Goal: Task Accomplishment & Management: Use online tool/utility

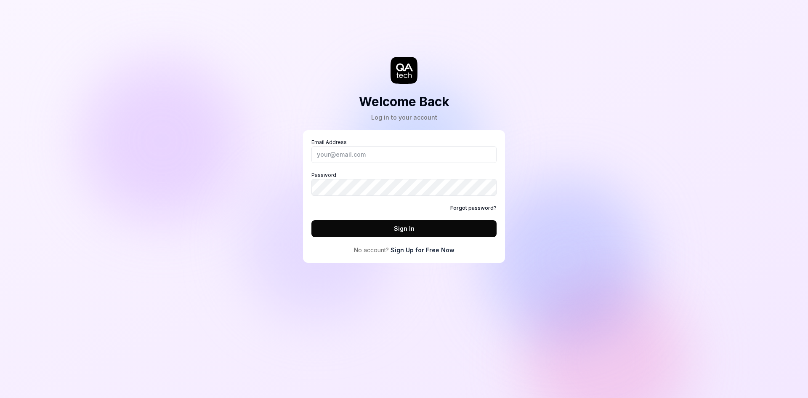
click at [430, 252] on link "Sign Up for Free Now" at bounding box center [423, 249] width 64 height 9
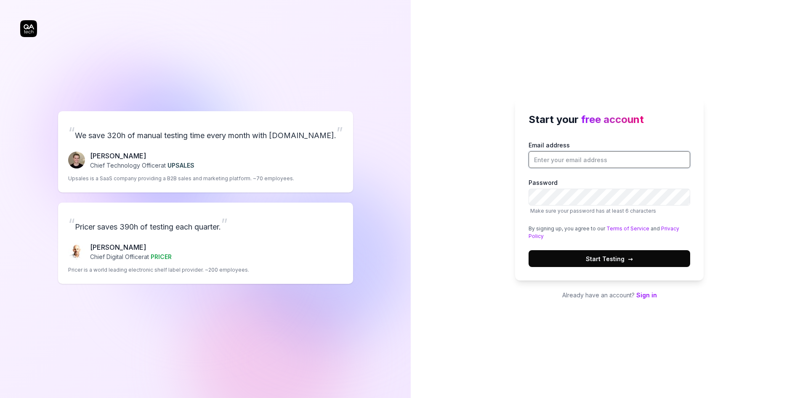
click at [557, 163] on input "Email address" at bounding box center [610, 159] width 162 height 17
type input "tricksbytes@gmail.com"
click at [529, 250] on button "Start Testing →" at bounding box center [610, 258] width 162 height 17
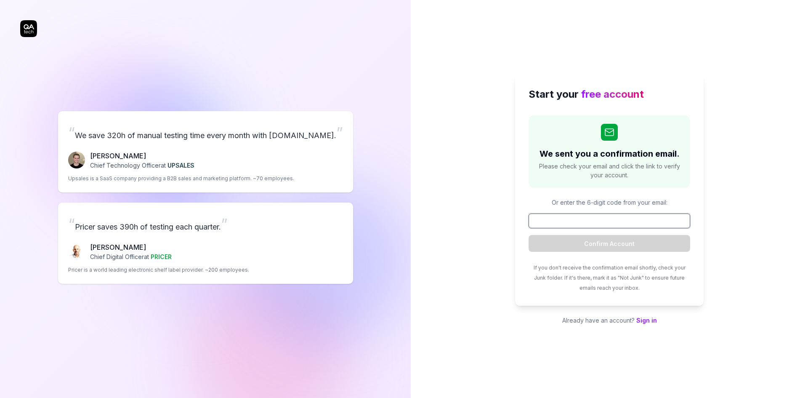
drag, startPoint x: 573, startPoint y: 226, endPoint x: 624, endPoint y: 197, distance: 59.4
click at [573, 226] on input at bounding box center [610, 220] width 162 height 15
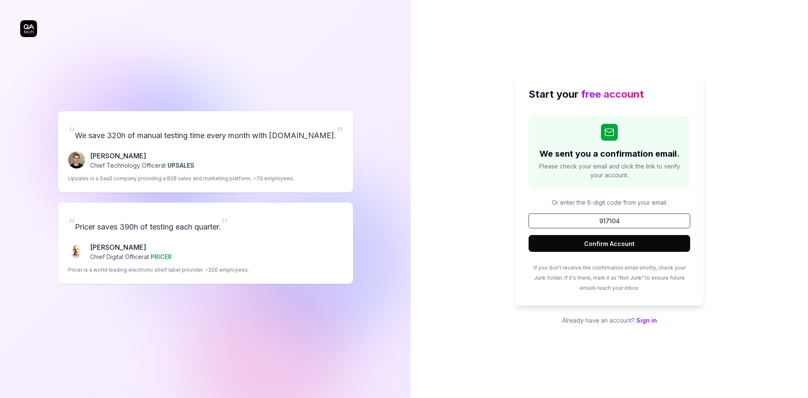
type input "917104"
click at [652, 247] on button "Confirm Account" at bounding box center [610, 243] width 162 height 17
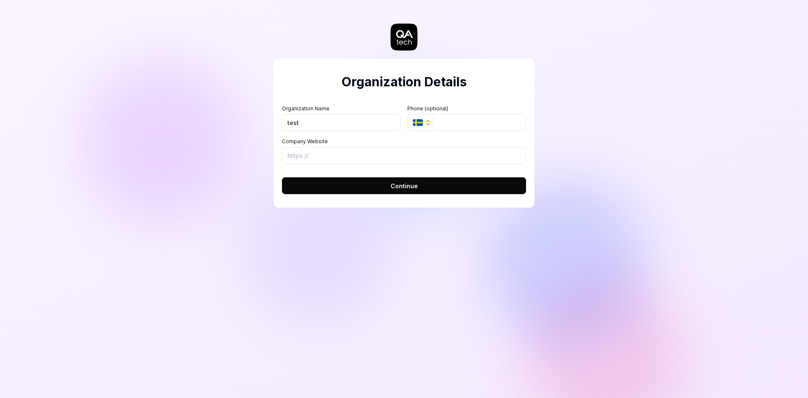
type input "test"
type input "[URL][DOMAIN_NAME]"
click at [407, 192] on button "Continue" at bounding box center [404, 185] width 244 height 17
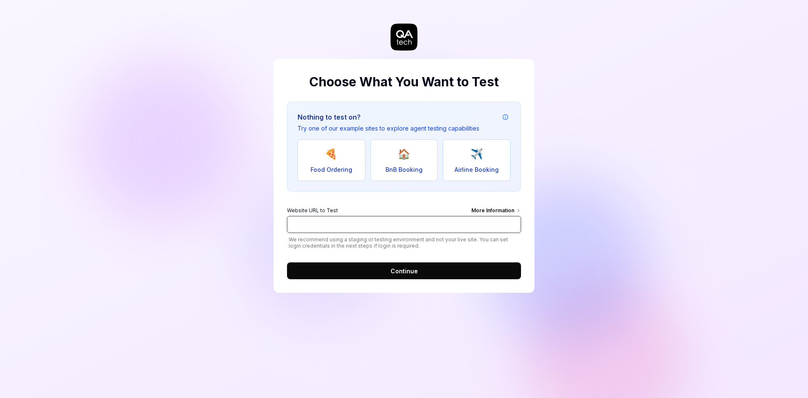
click at [361, 223] on input "Website URL to Test More Information" at bounding box center [404, 224] width 234 height 17
type input "[URL][DOMAIN_NAME]"
click at [382, 267] on button "Continue" at bounding box center [404, 270] width 234 height 17
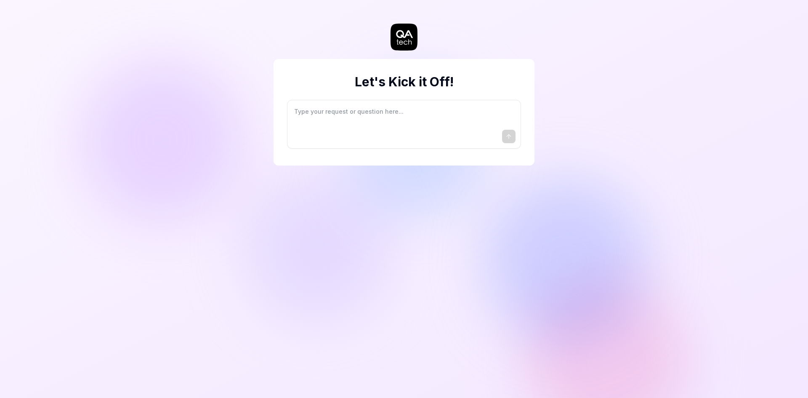
type textarea "*"
type textarea "I"
type textarea "*"
type textarea "I"
type textarea "*"
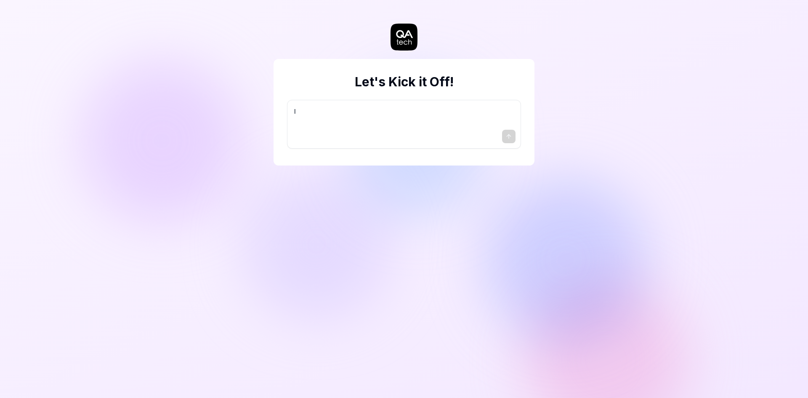
type textarea "I w"
type textarea "*"
type textarea "I wa"
type textarea "*"
type textarea "I wan"
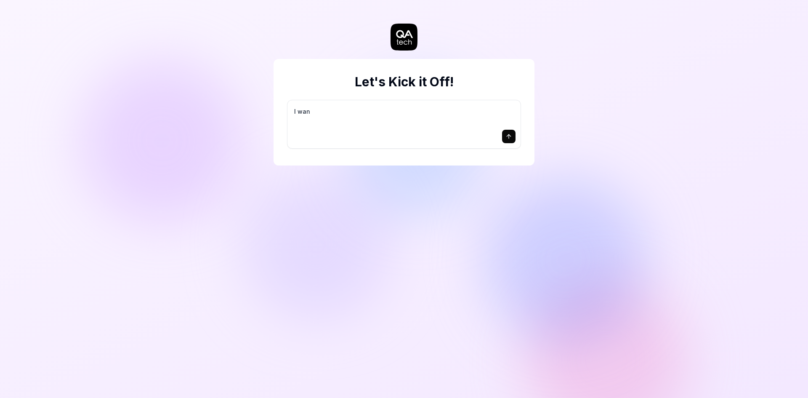
type textarea "*"
type textarea "I want"
type textarea "*"
type textarea "I want"
type textarea "*"
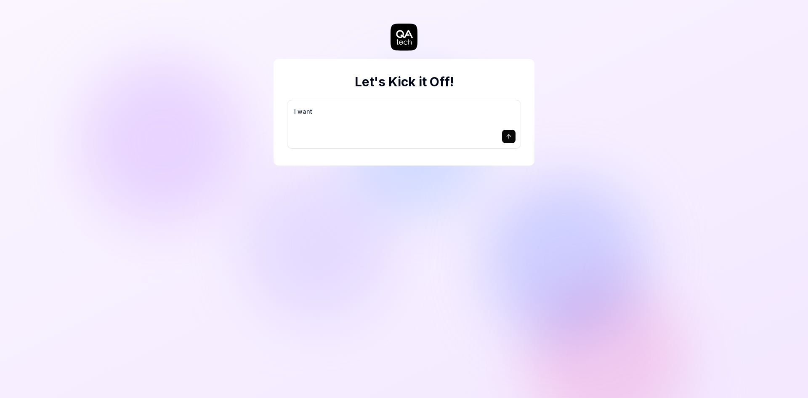
type textarea "I want a"
type textarea "*"
type textarea "I want a"
type textarea "*"
type textarea "I want a g"
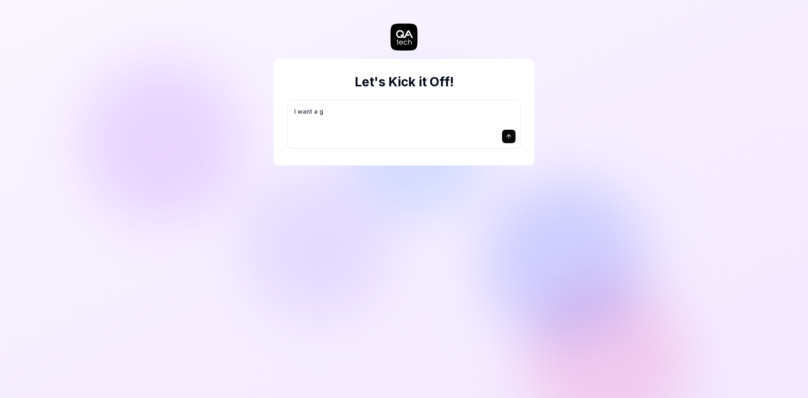
type textarea "*"
type textarea "I want a go"
type textarea "*"
type textarea "I want a goo"
type textarea "*"
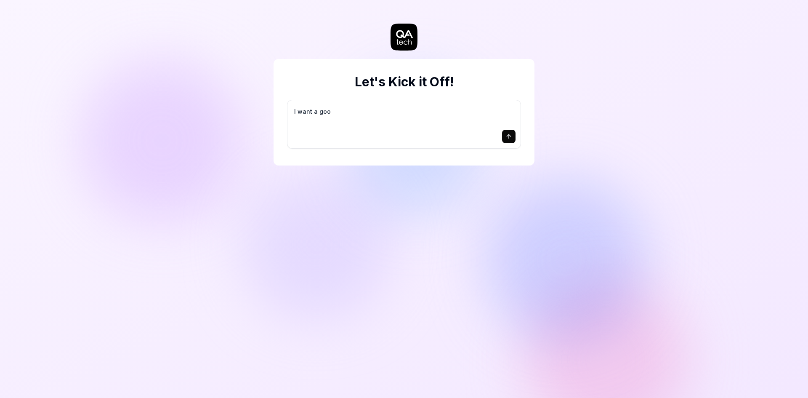
type textarea "I want a good"
type textarea "*"
type textarea "I want a good"
type textarea "*"
type textarea "I want a good t"
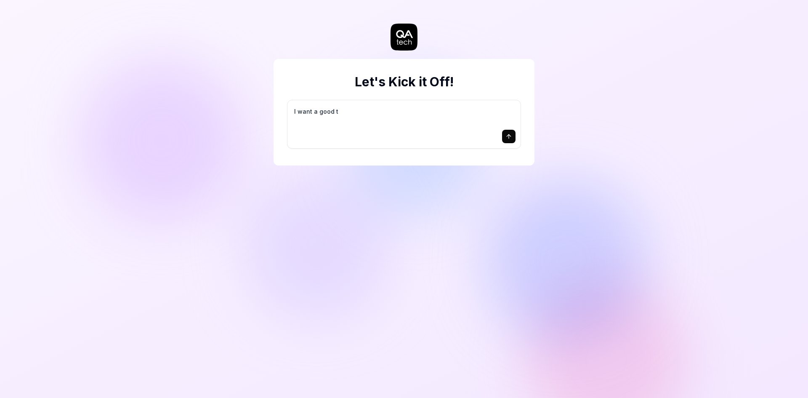
type textarea "*"
type textarea "I want a good te"
type textarea "*"
type textarea "I want a good tes"
type textarea "*"
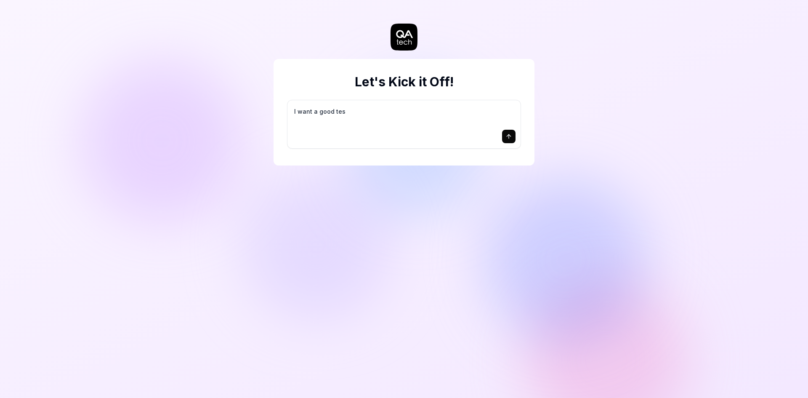
type textarea "I want a good test"
type textarea "*"
type textarea "I want a good test"
type textarea "*"
type textarea "I want a good test s"
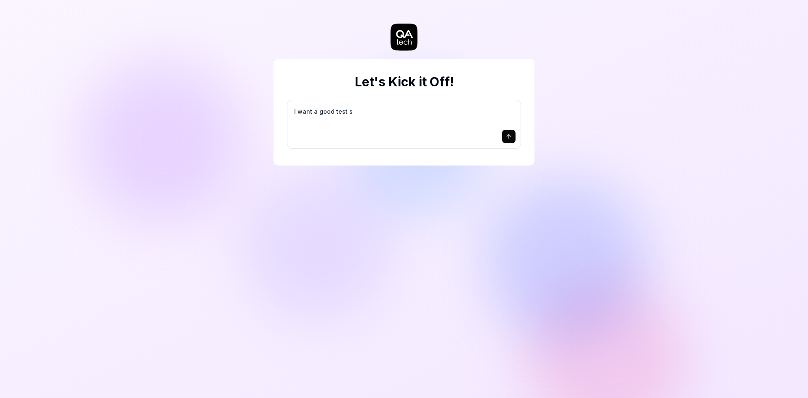
type textarea "*"
type textarea "I want a good test se"
type textarea "*"
type textarea "I want a good test set"
type textarea "*"
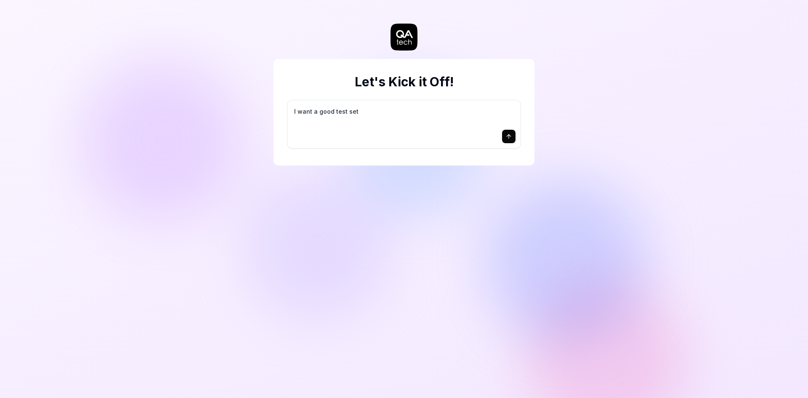
type textarea "I want a good test setu"
type textarea "*"
type textarea "I want a good test setup"
type textarea "*"
type textarea "I want a good test setup"
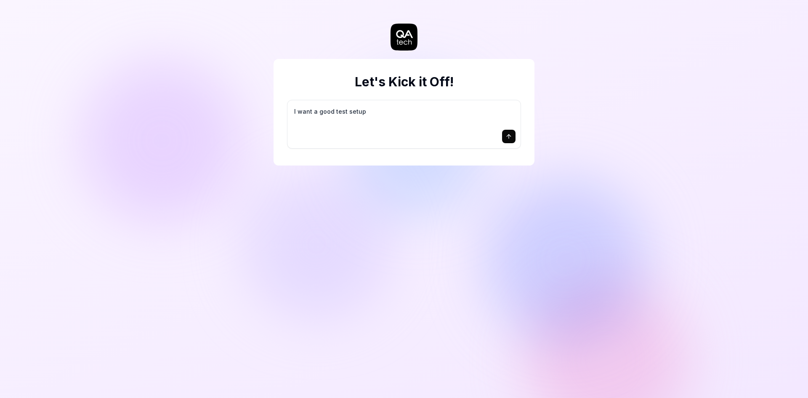
type textarea "*"
type textarea "I want a good test setup f"
type textarea "*"
type textarea "I want a good test setup fo"
type textarea "*"
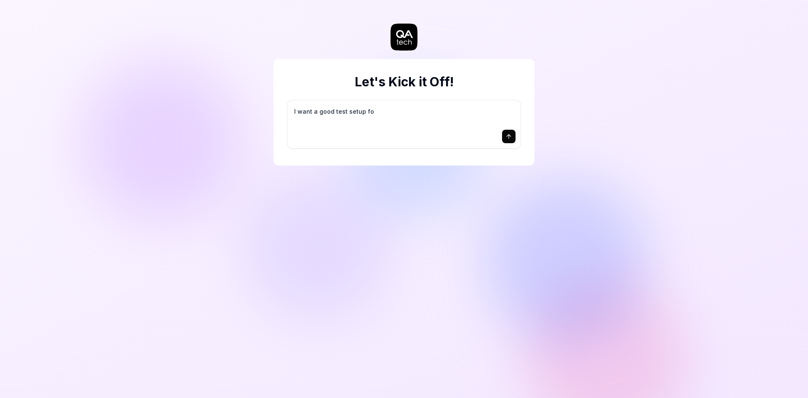
type textarea "I want a good test setup for"
type textarea "*"
type textarea "I want a good test setup for"
type textarea "*"
type textarea "I want a good test setup for m"
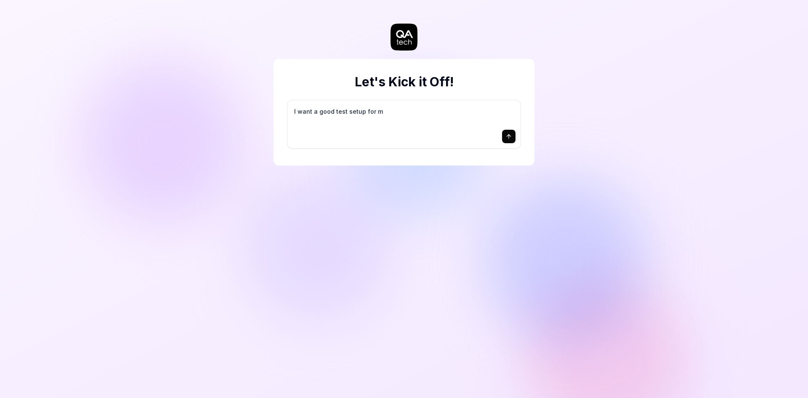
type textarea "*"
type textarea "I want a good test setup for my"
type textarea "*"
type textarea "I want a good test setup for my"
type textarea "*"
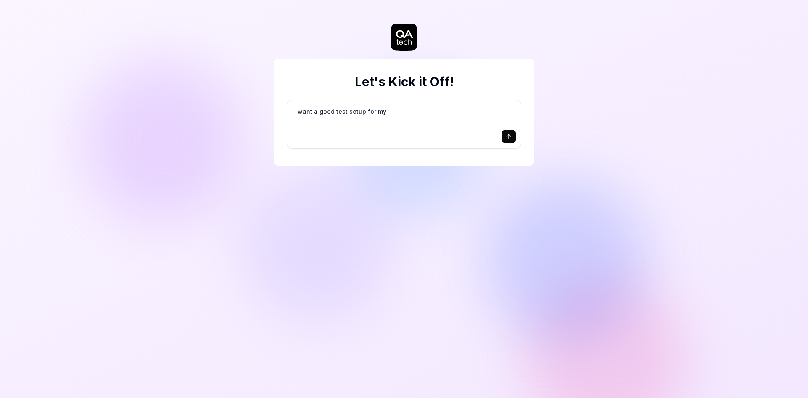
type textarea "I want a good test setup for my s"
type textarea "*"
type textarea "I want a good test setup for my si"
type textarea "*"
type textarea "I want a good test setup for my sit"
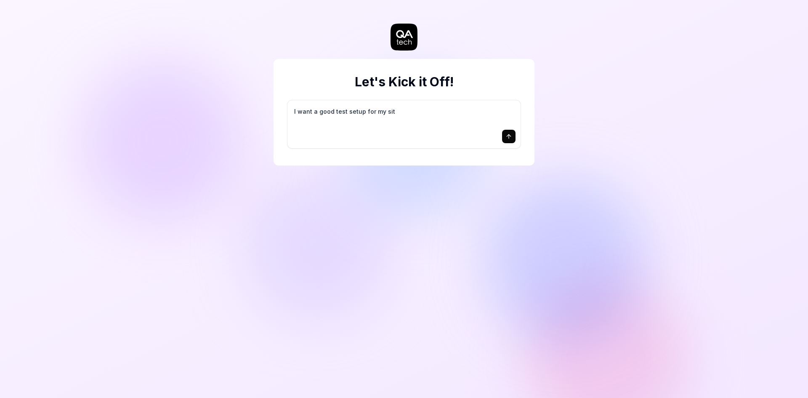
type textarea "*"
type textarea "I want a good test setup for my site"
type textarea "*"
type textarea "I want a good test setup for my site"
type textarea "*"
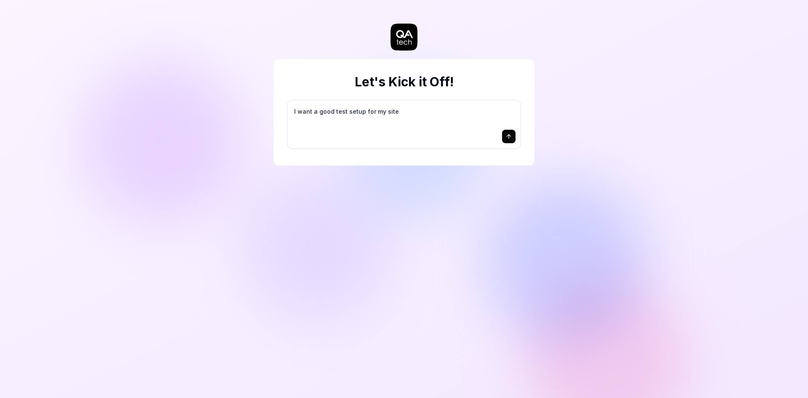
type textarea "I want a good test setup for my site -"
type textarea "*"
type textarea "I want a good test setup for my site -"
type textarea "*"
type textarea "I want a good test setup for my site - h"
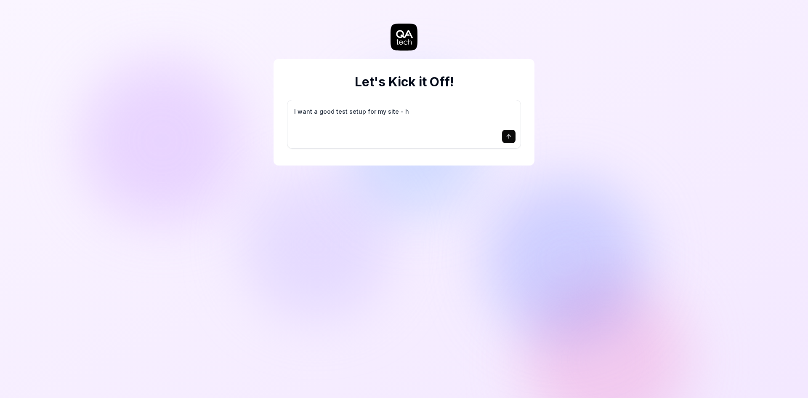
type textarea "*"
type textarea "I want a good test setup for my site - he"
type textarea "*"
type textarea "I want a good test setup for my site - hel"
type textarea "*"
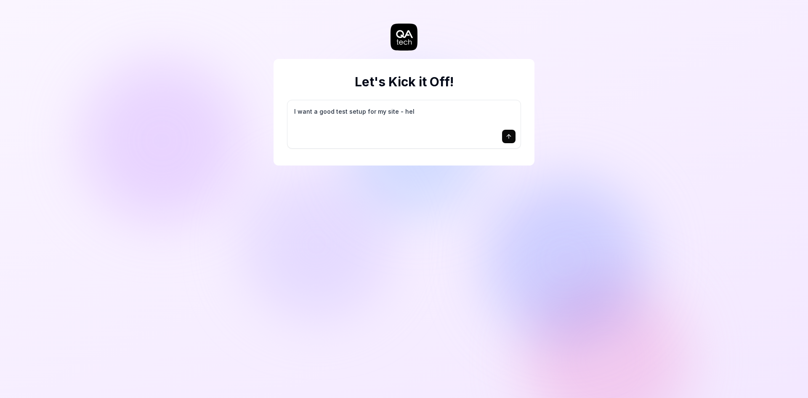
type textarea "I want a good test setup for my site - help"
type textarea "*"
type textarea "I want a good test setup for my site - help"
type textarea "*"
type textarea "I want a good test setup for my site - help m"
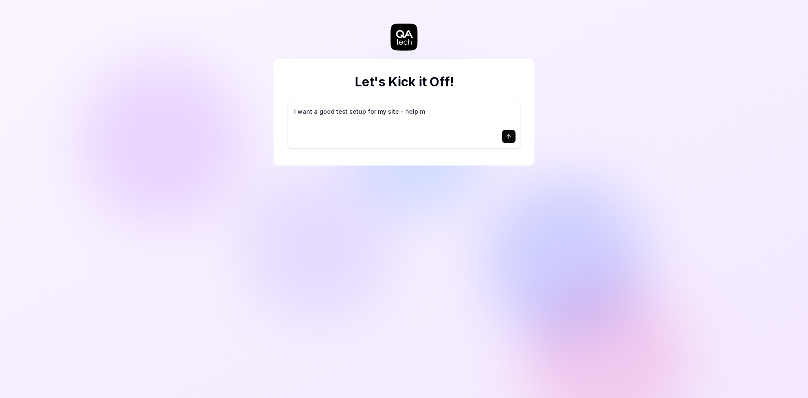
type textarea "*"
type textarea "I want a good test setup for my site - help me"
type textarea "*"
type textarea "I want a good test setup for my site - help me"
type textarea "*"
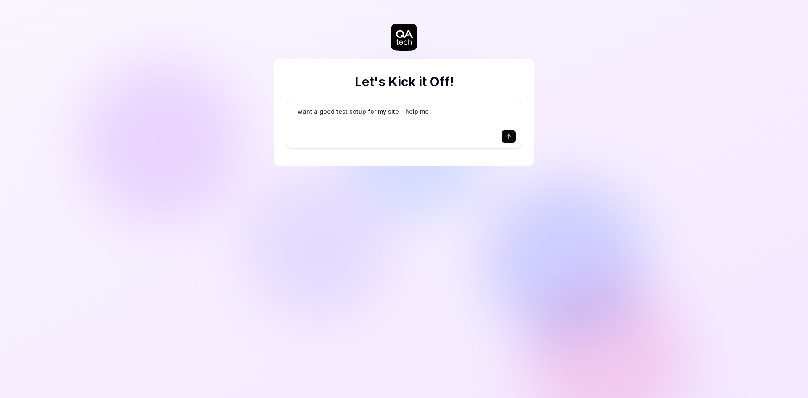
type textarea "I want a good test setup for my site - help me c"
type textarea "*"
type textarea "I want a good test setup for my site - help me cr"
type textarea "*"
type textarea "I want a good test setup for my site - help me cre"
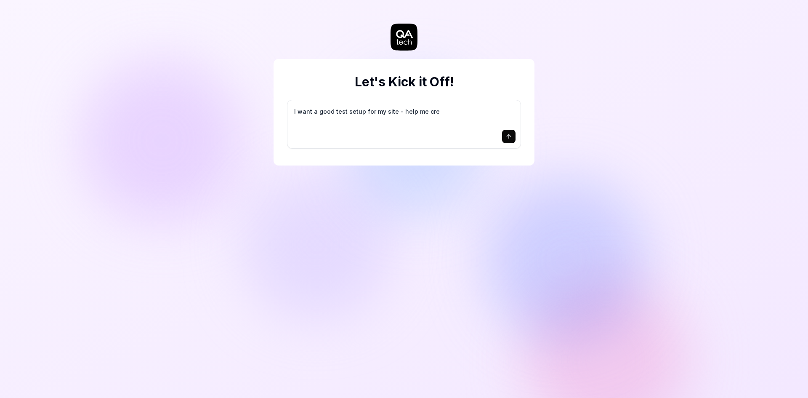
type textarea "*"
type textarea "I want a good test setup for my site - help me crea"
type textarea "*"
type textarea "I want a good test setup for my site - help me creat"
type textarea "*"
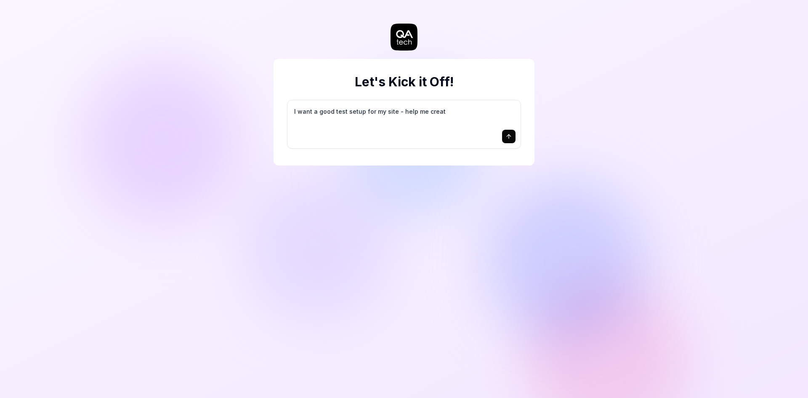
type textarea "I want a good test setup for my site - help me create"
type textarea "*"
type textarea "I want a good test setup for my site - help me create"
type textarea "*"
type textarea "I want a good test setup for my site - help me create t"
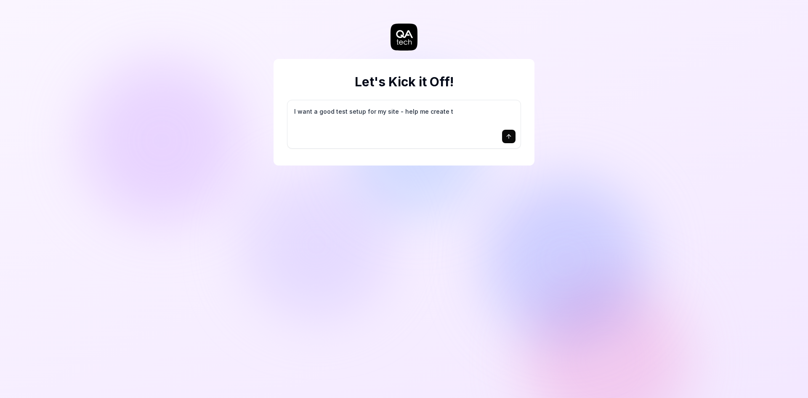
type textarea "*"
type textarea "I want a good test setup for my site - help me create th"
type textarea "*"
type textarea "I want a good test setup for my site - help me create the"
type textarea "*"
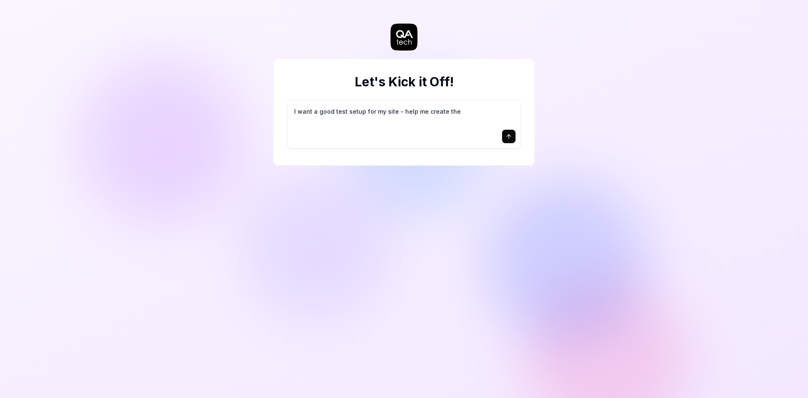
type textarea "I want a good test setup for my site - help me create the"
type textarea "*"
type textarea "I want a good test setup for my site - help me create the f"
type textarea "*"
type textarea "I want a good test setup for my site - help me create the fi"
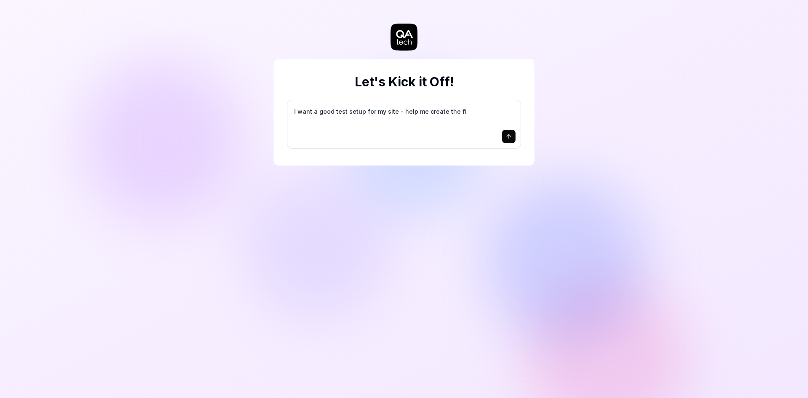
type textarea "*"
type textarea "I want a good test setup for my site - help me create the fir"
type textarea "*"
type textarea "I want a good test setup for my site - help me create the firs"
type textarea "*"
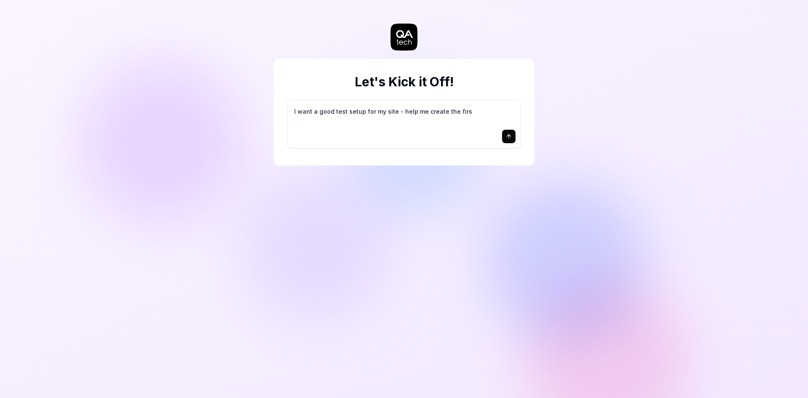
type textarea "I want a good test setup for my site - help me create the first"
type textarea "*"
type textarea "I want a good test setup for my site - help me create the first"
type textarea "*"
type textarea "I want a good test setup for my site - help me create the first 3"
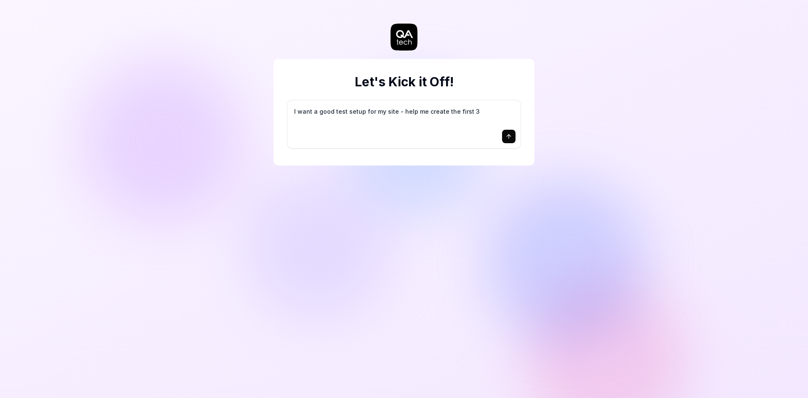
type textarea "*"
type textarea "I want a good test setup for my site - help me create the first 3-"
type textarea "*"
type textarea "I want a good test setup for my site - help me create the first 3-5"
type textarea "*"
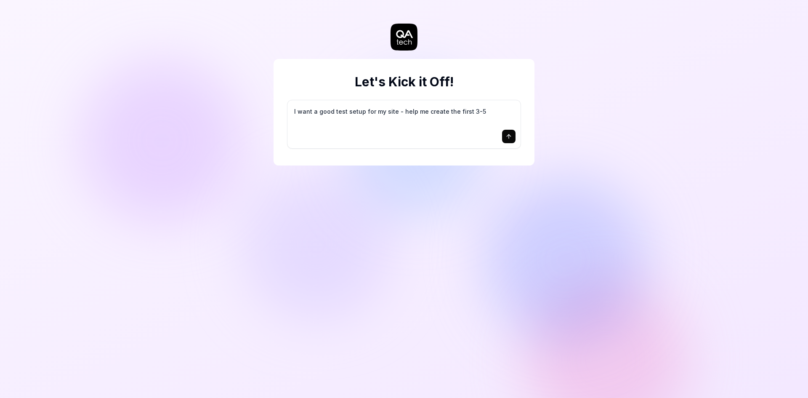
type textarea "I want a good test setup for my site - help me create the first 3-5"
type textarea "*"
type textarea "I want a good test setup for my site - help me create the first 3-5 t"
type textarea "*"
type textarea "I want a good test setup for my site - help me create the first 3-5 te"
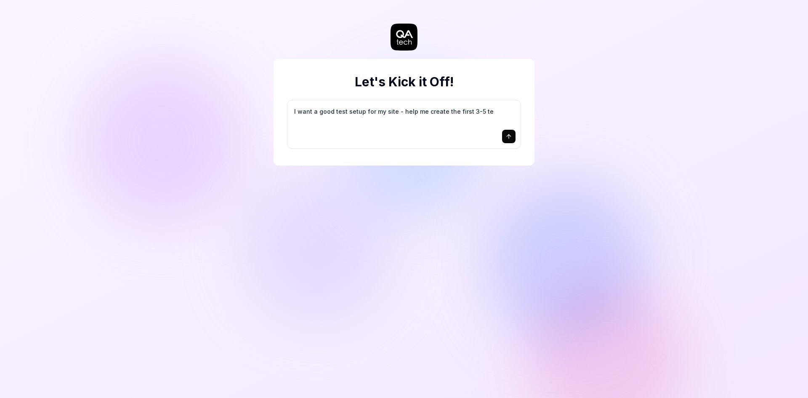
type textarea "*"
type textarea "I want a good test setup for my site - help me create the first 3-5 tes"
type textarea "*"
type textarea "I want a good test setup for my site - help me create the first 3-5 test"
type textarea "*"
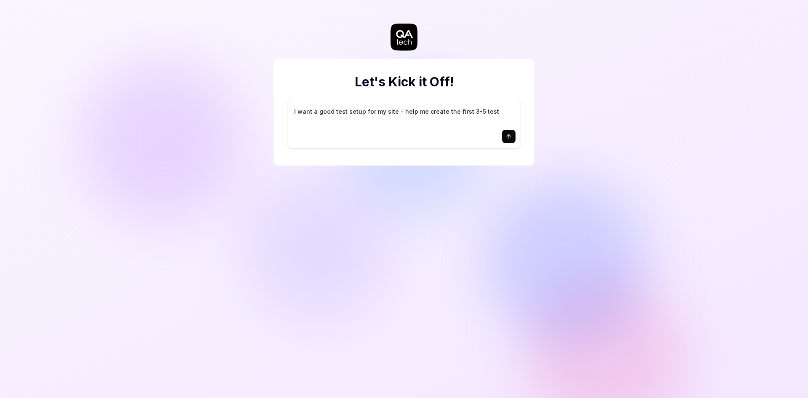
type textarea "I want a good test setup for my site - help me create the first 3-5 test"
type textarea "*"
type textarea "I want a good test setup for my site - help me create the first 3-5 test c"
type textarea "*"
type textarea "I want a good test setup for my site - help me create the first 3-5 test ca"
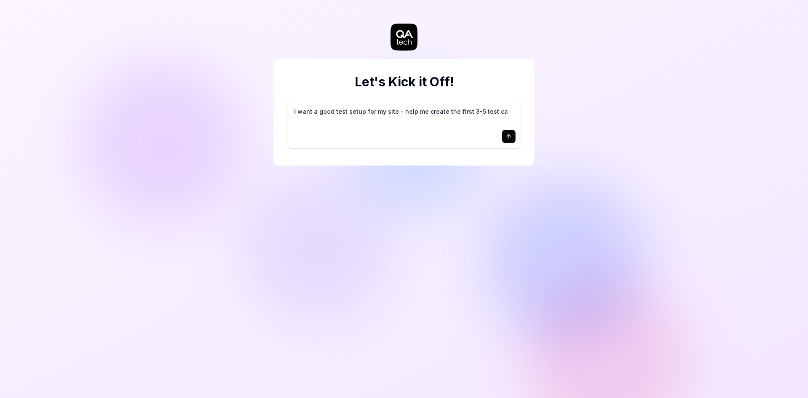
type textarea "*"
type textarea "I want a good test setup for my site - help me create the first 3-5 test cas"
type textarea "*"
type textarea "I want a good test setup for my site - help me create the first 3-5 test case"
type textarea "*"
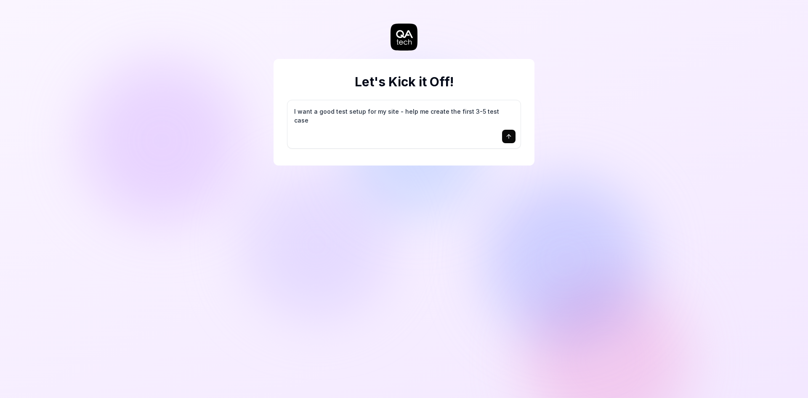
type textarea "I want a good test setup for my site - help me create the first 3-5 test cases"
click at [510, 136] on icon "submit" at bounding box center [509, 135] width 4 height 2
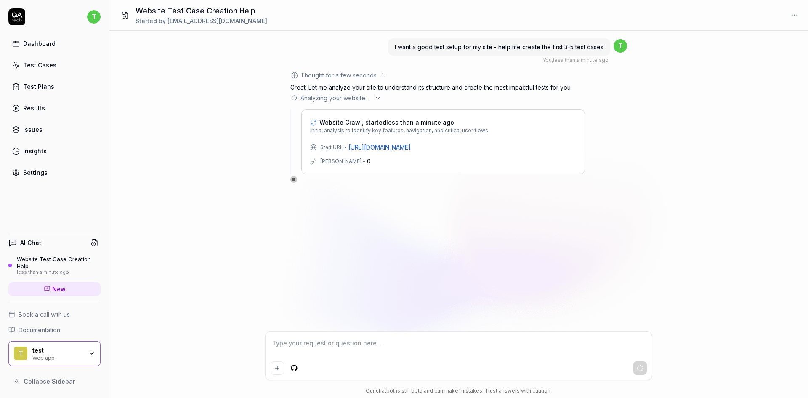
click at [375, 99] on icon at bounding box center [378, 98] width 7 height 7
click at [72, 381] on button "Collapse Sidebar" at bounding box center [54, 380] width 92 height 17
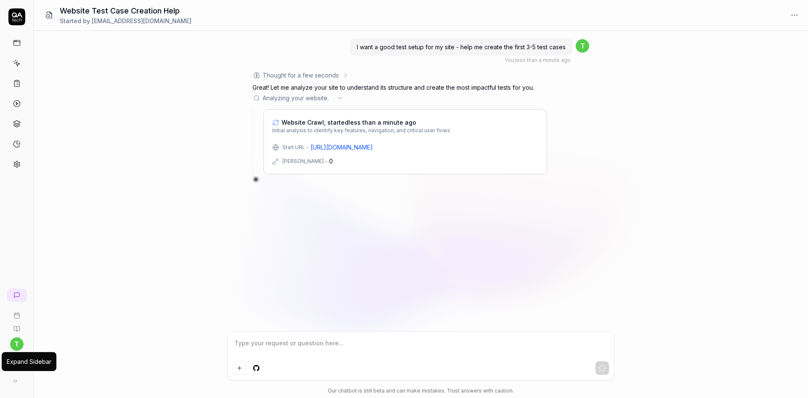
click at [16, 383] on icon at bounding box center [15, 381] width 7 height 7
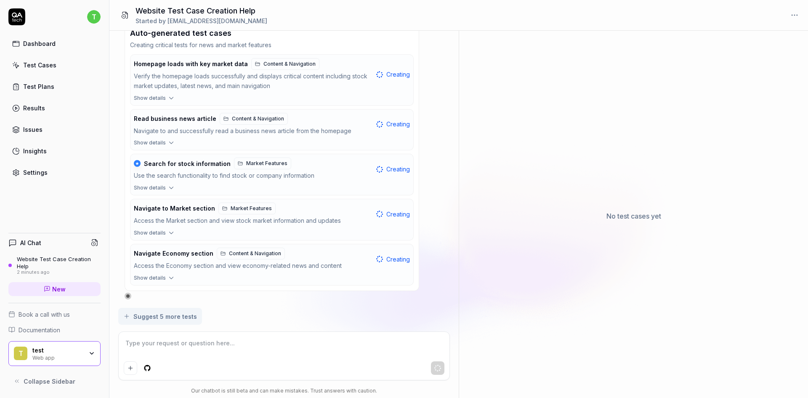
scroll to position [316, 0]
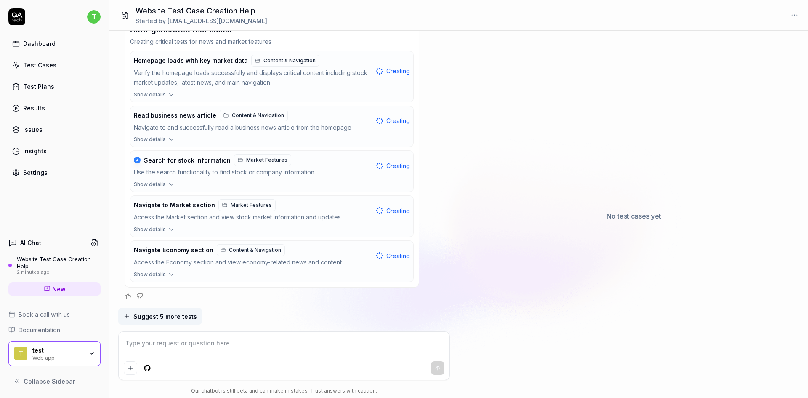
click at [161, 182] on span "Show details" at bounding box center [150, 185] width 32 height 8
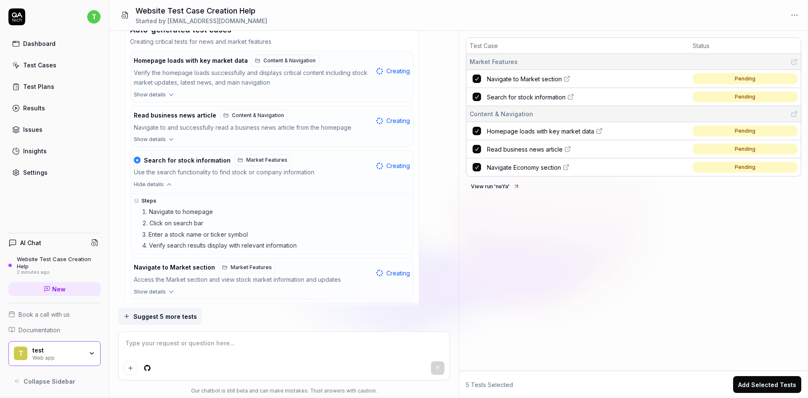
click at [165, 184] on icon "button" at bounding box center [169, 185] width 8 height 8
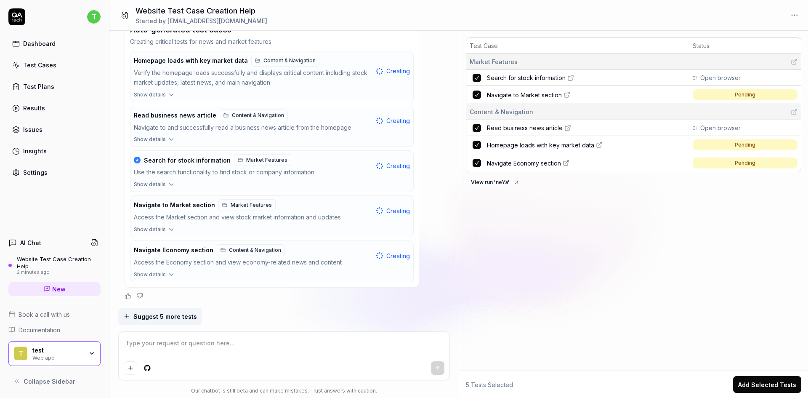
click at [572, 77] on icon at bounding box center [570, 77] width 7 height 7
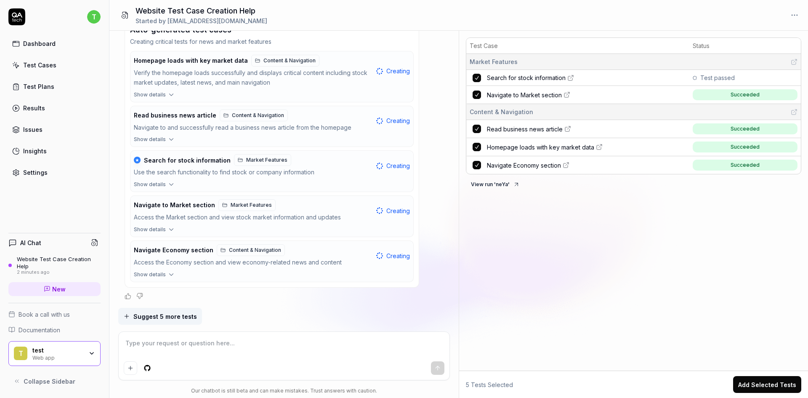
type textarea "*"
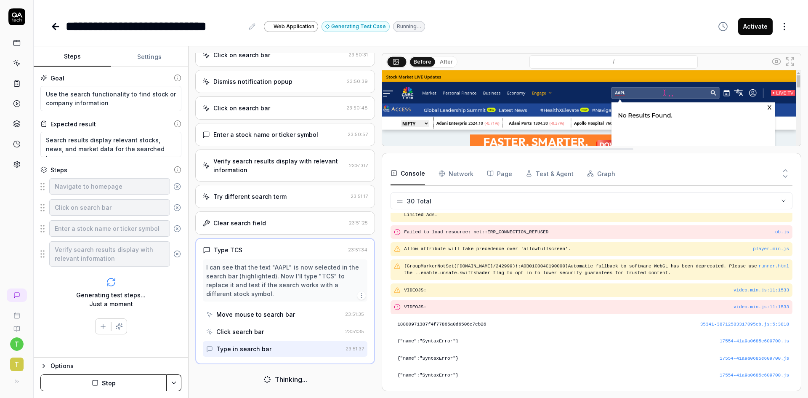
scroll to position [352, 0]
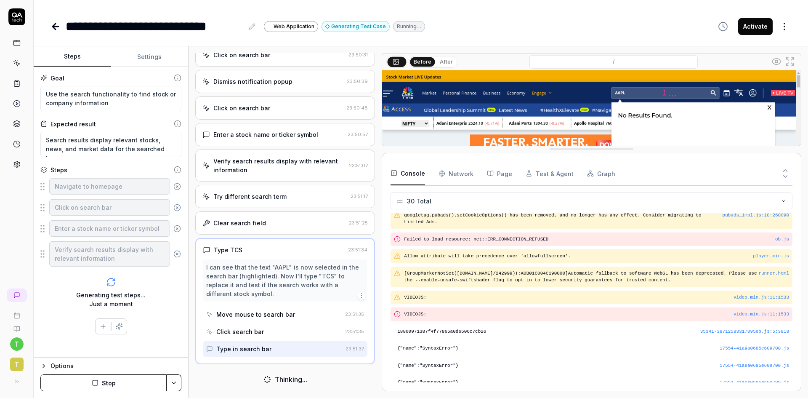
drag, startPoint x: 512, startPoint y: 332, endPoint x: 532, endPoint y: 146, distance: 187.5
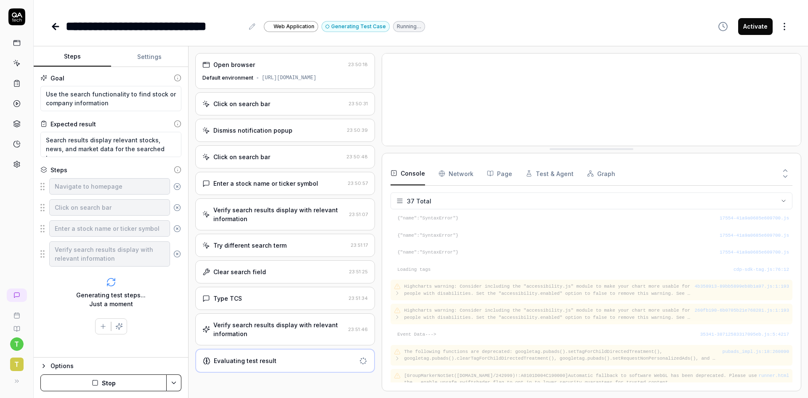
scroll to position [500, 0]
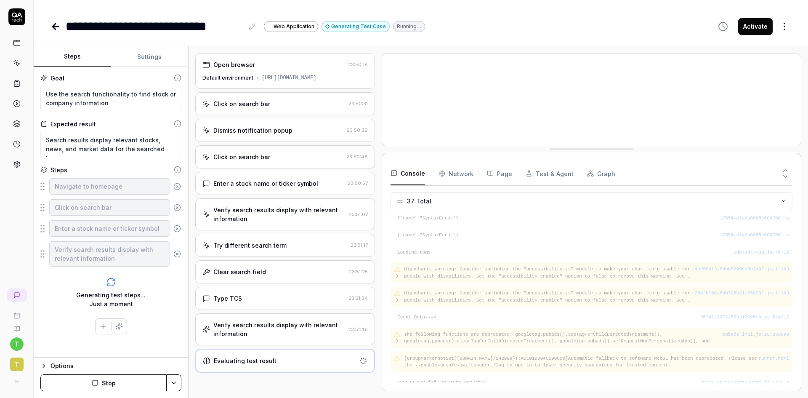
click at [458, 176] on Requests "Network" at bounding box center [456, 174] width 35 height 24
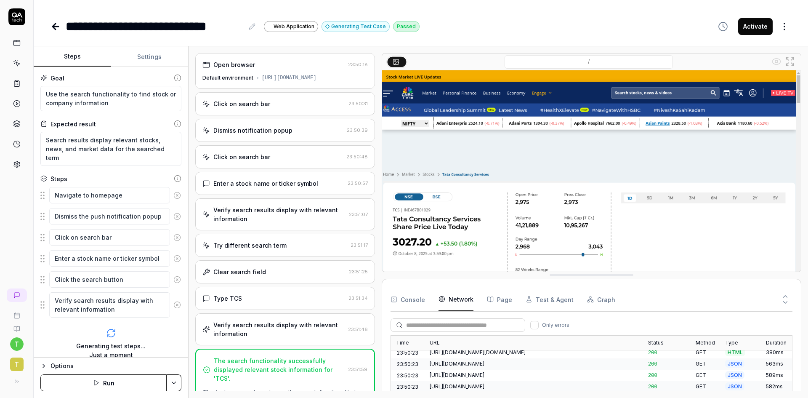
drag, startPoint x: 546, startPoint y: 151, endPoint x: 538, endPoint y: 277, distance: 126.1
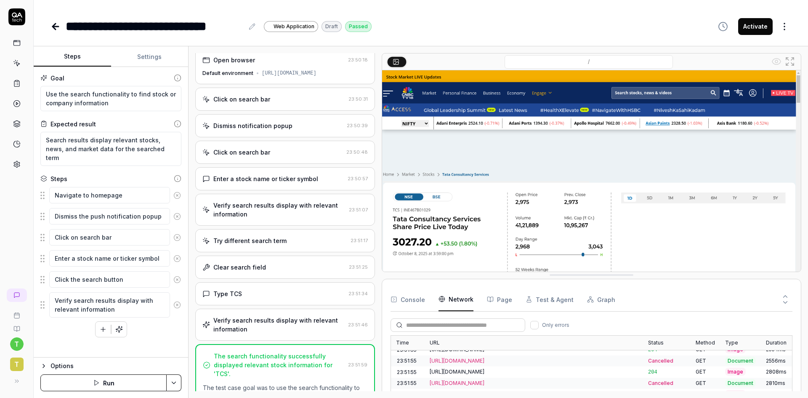
scroll to position [0, 0]
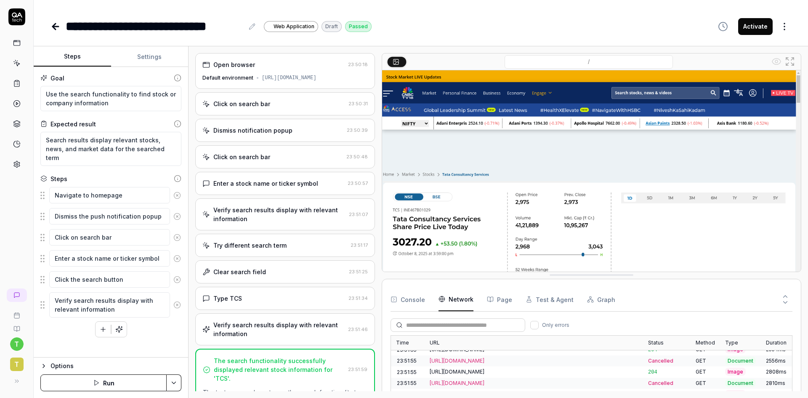
click at [51, 27] on icon at bounding box center [56, 26] width 10 height 10
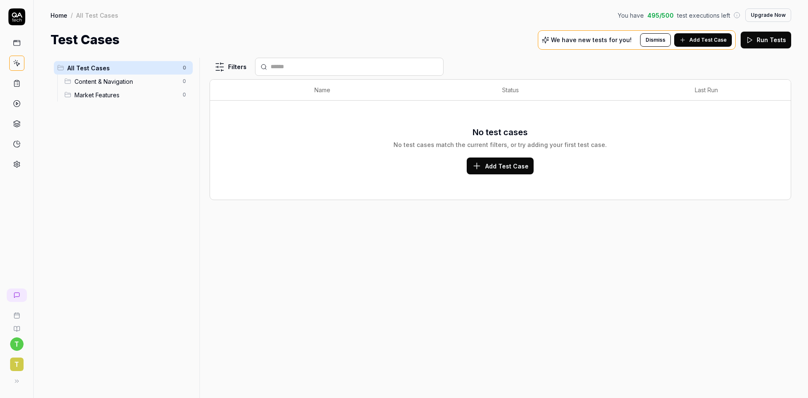
click at [17, 45] on icon at bounding box center [17, 43] width 8 height 8
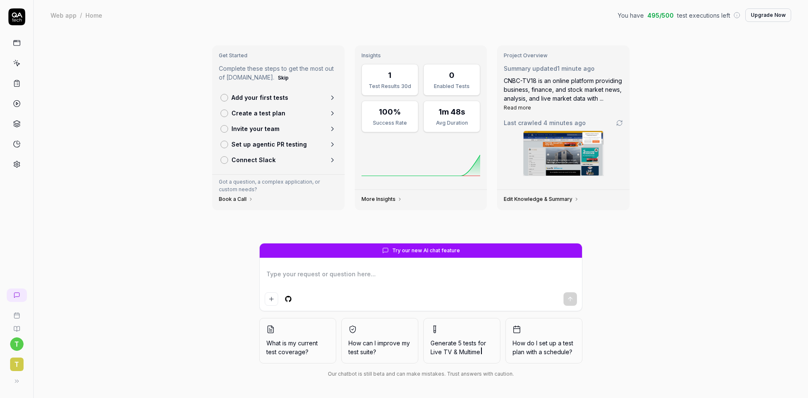
click at [18, 46] on icon at bounding box center [17, 43] width 8 height 8
click at [18, 64] on icon at bounding box center [17, 63] width 8 height 8
type textarea "*"
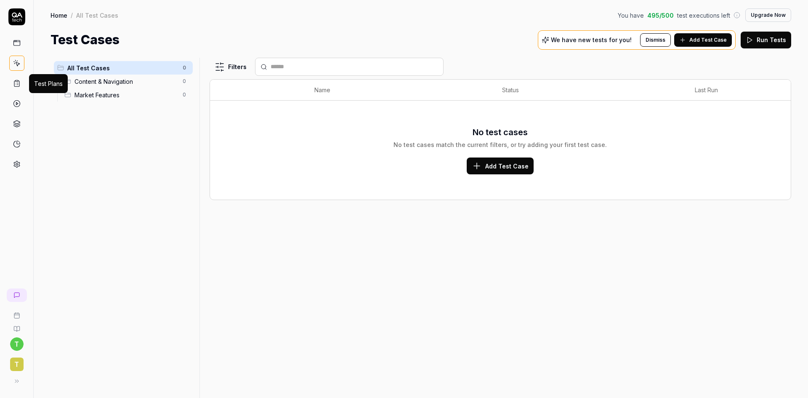
click at [16, 87] on link at bounding box center [16, 83] width 15 height 15
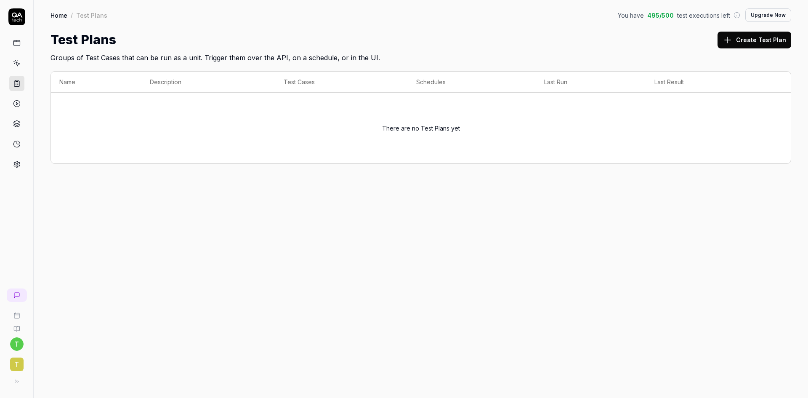
click at [20, 106] on icon at bounding box center [17, 104] width 8 height 8
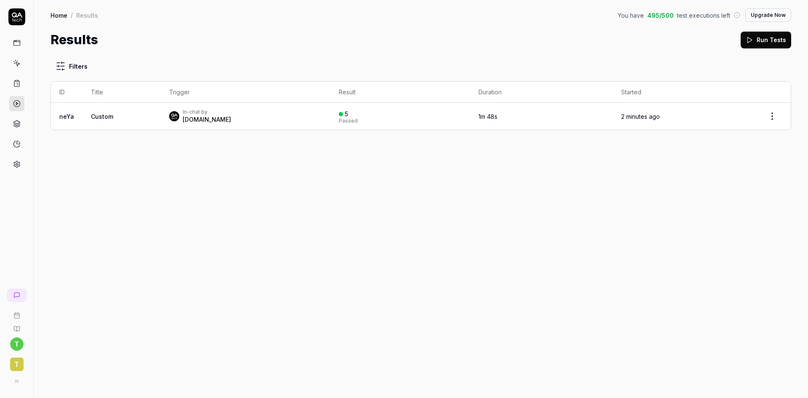
click at [98, 118] on span "Custom" at bounding box center [102, 116] width 22 height 7
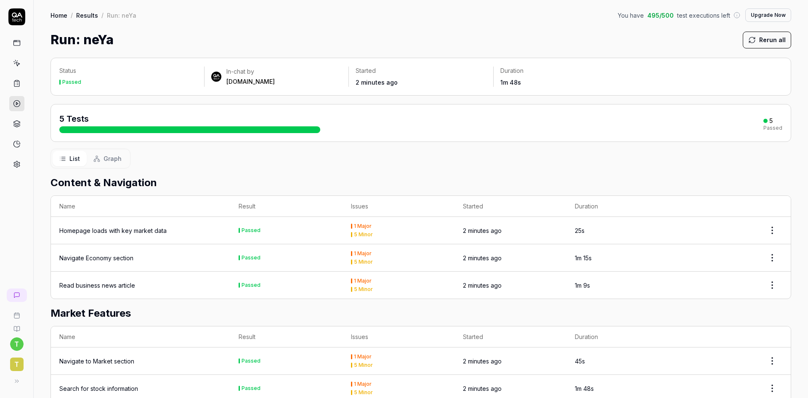
scroll to position [42, 0]
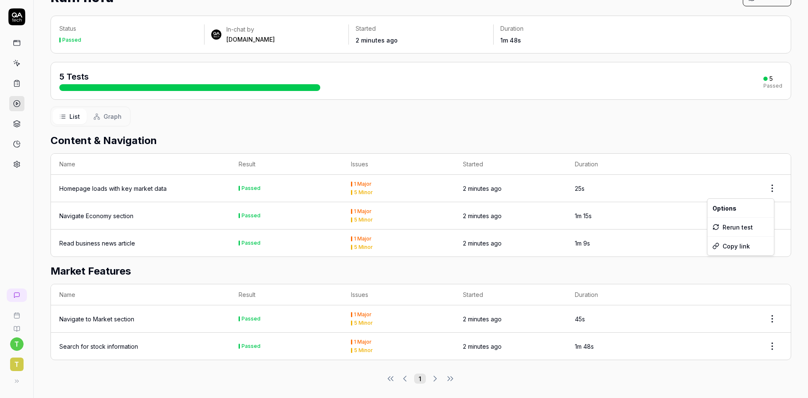
click at [766, 186] on html "t t Home / Results / Run: neYa You have 495 / 500 test executions left Upgrade …" at bounding box center [404, 199] width 808 height 398
click at [439, 168] on html "t t Home / Results / Run: neYa You have 495 / 500 test executions left Upgrade …" at bounding box center [404, 199] width 808 height 398
click at [358, 182] on div "1 Major" at bounding box center [363, 183] width 18 height 5
click at [762, 189] on html "t t Home / Results / Run: neYa You have 495 / 500 test executions left Upgrade …" at bounding box center [404, 199] width 808 height 398
click at [739, 242] on div "Copy link" at bounding box center [740, 246] width 66 height 19
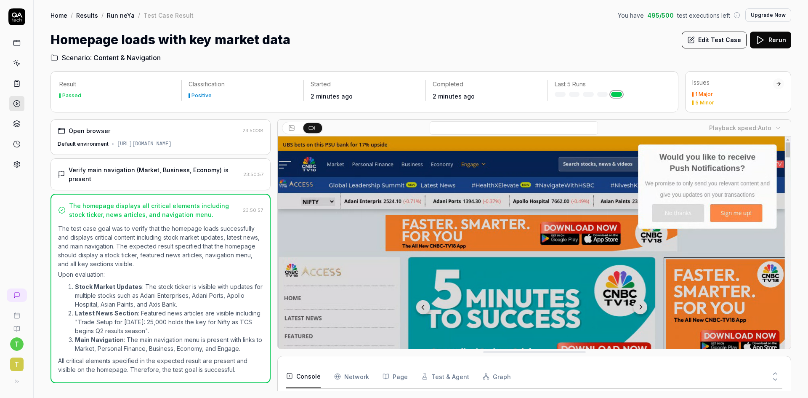
scroll to position [270, 0]
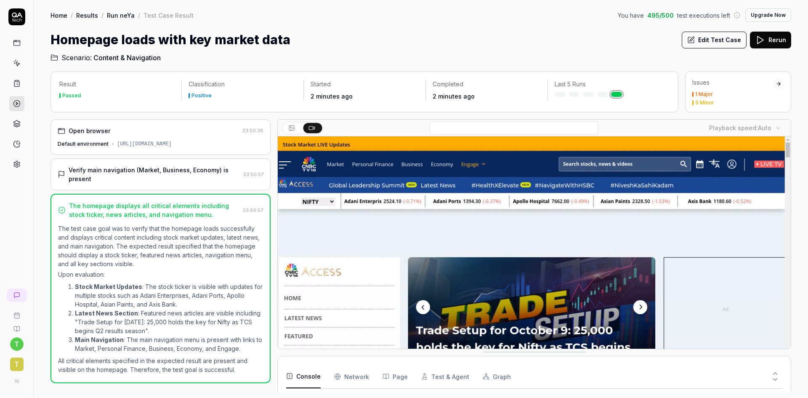
click at [712, 92] on div "1 Major" at bounding box center [704, 94] width 18 height 5
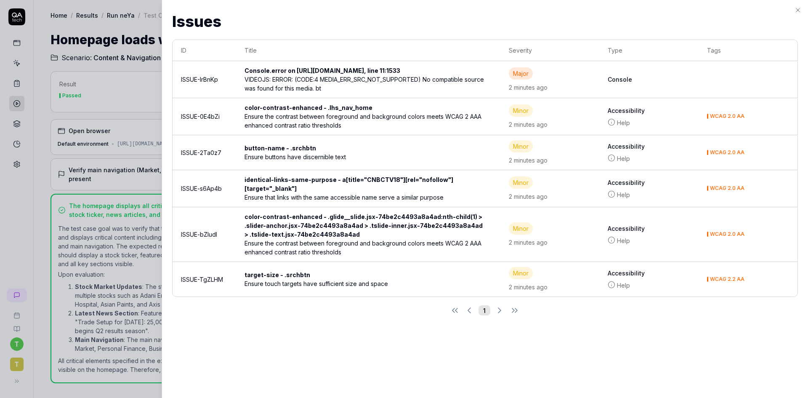
click at [729, 112] on td "WCAG 2.0 AA" at bounding box center [748, 116] width 99 height 37
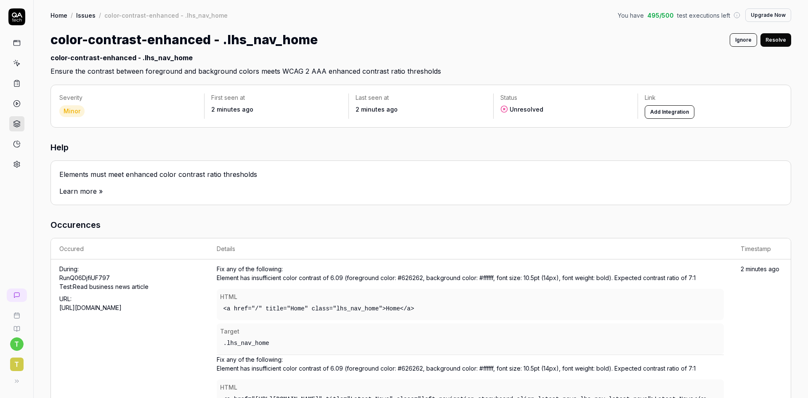
click at [13, 45] on rect at bounding box center [16, 42] width 6 height 5
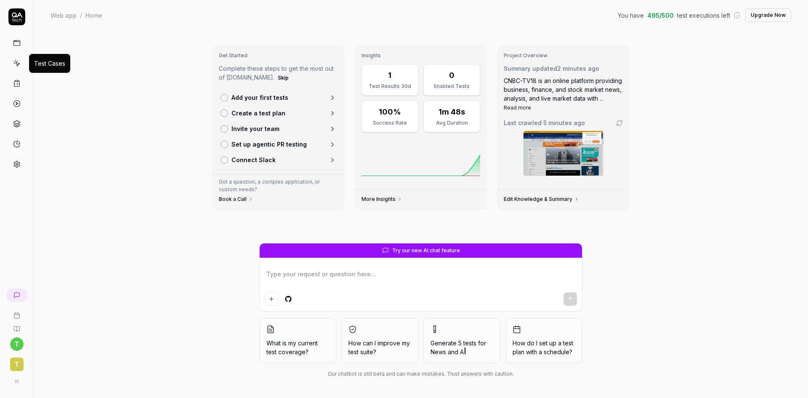
click at [13, 64] on icon at bounding box center [17, 63] width 8 height 8
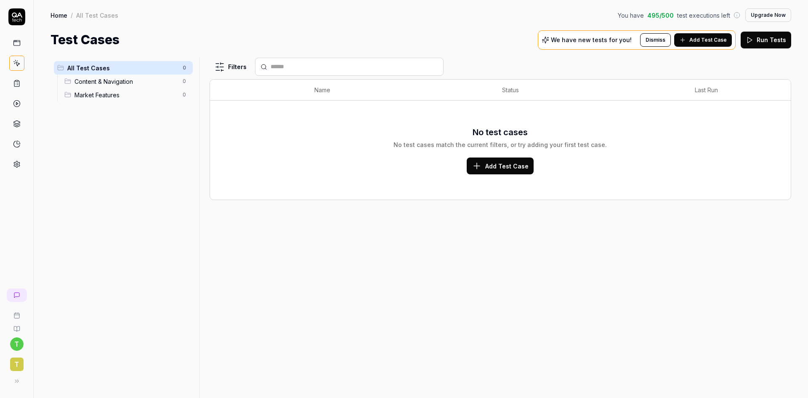
click at [15, 46] on icon at bounding box center [17, 43] width 8 height 8
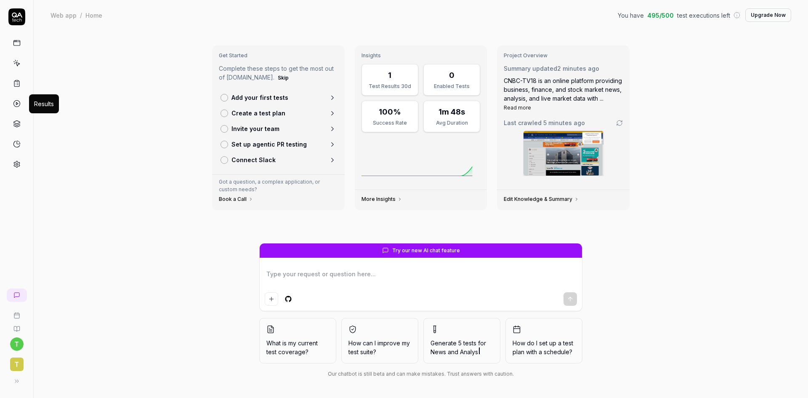
click at [14, 106] on icon at bounding box center [17, 104] width 8 height 8
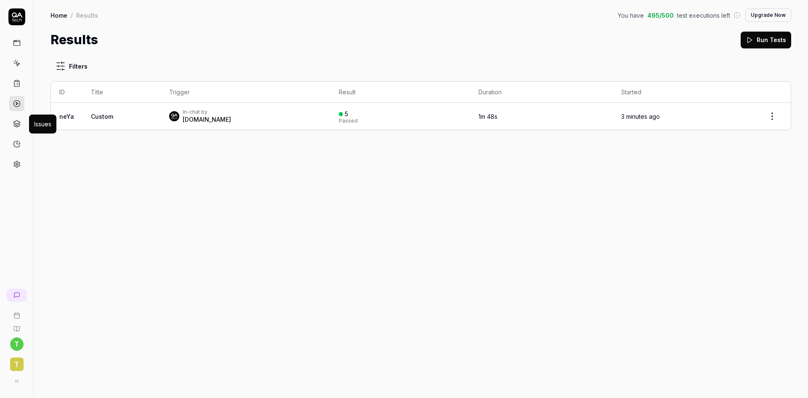
click at [14, 125] on icon at bounding box center [17, 124] width 8 height 8
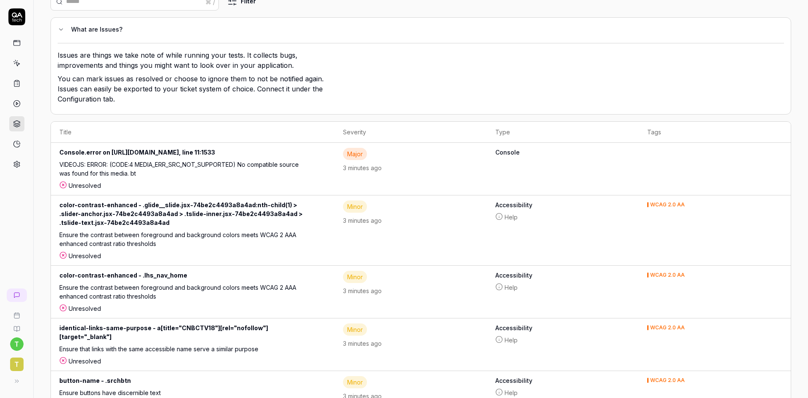
scroll to position [134, 0]
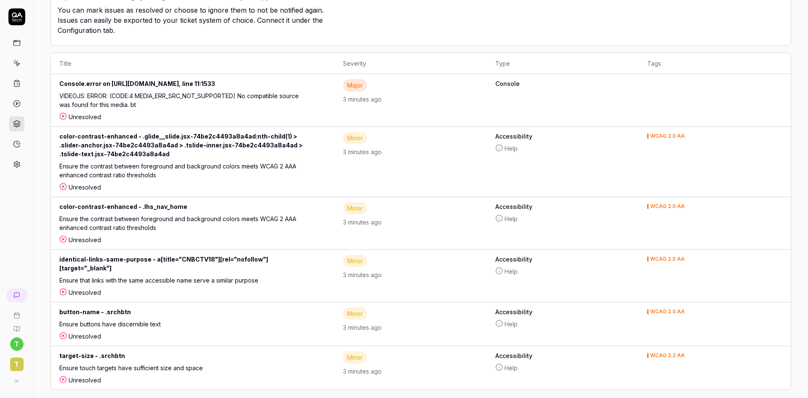
click at [11, 143] on link at bounding box center [16, 143] width 15 height 15
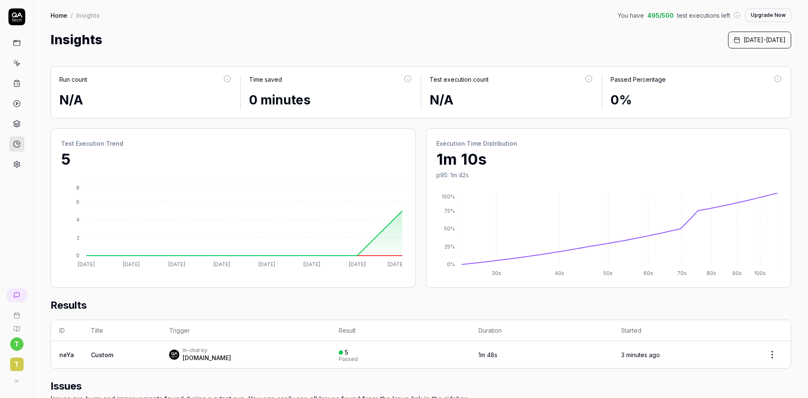
click at [11, 80] on link at bounding box center [16, 83] width 15 height 15
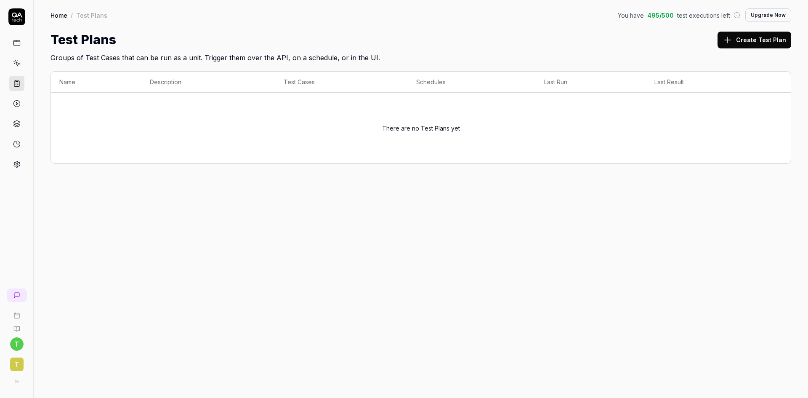
click at [18, 57] on link at bounding box center [16, 63] width 15 height 15
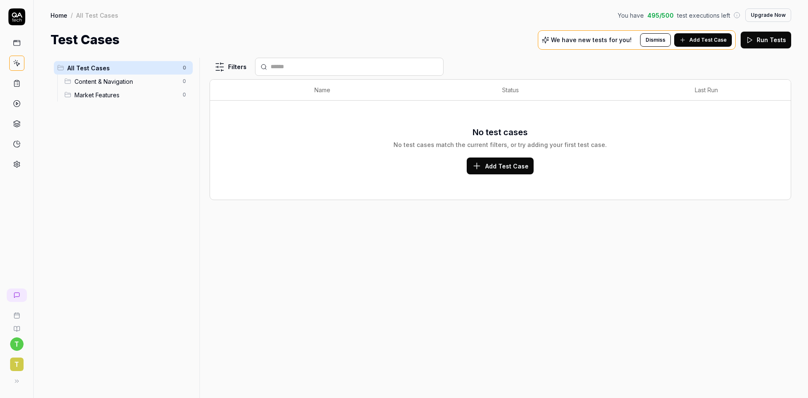
click at [19, 40] on icon at bounding box center [17, 43] width 8 height 8
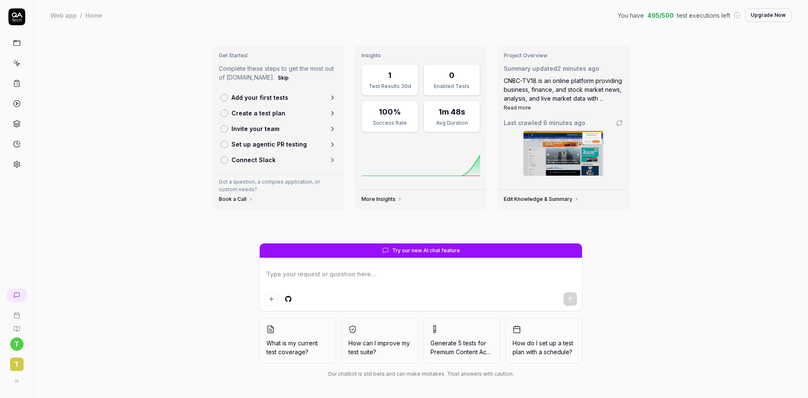
click at [12, 79] on link at bounding box center [16, 83] width 15 height 15
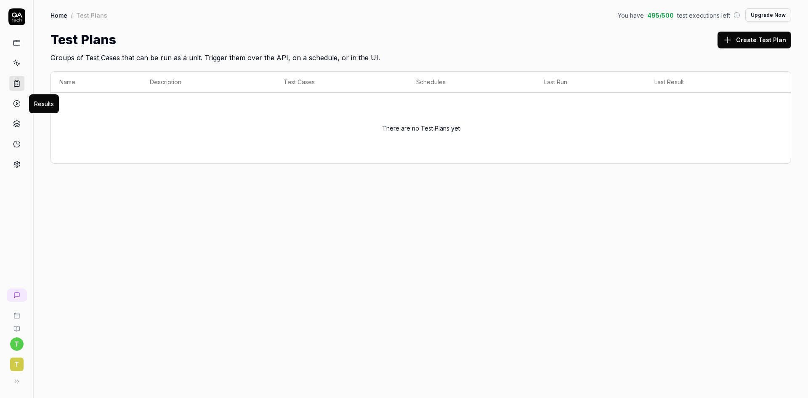
click at [18, 102] on icon at bounding box center [17, 104] width 8 height 8
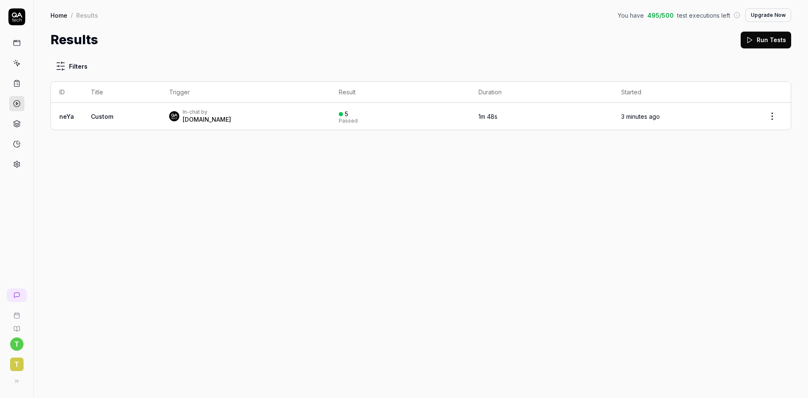
click at [19, 45] on icon at bounding box center [17, 43] width 8 height 8
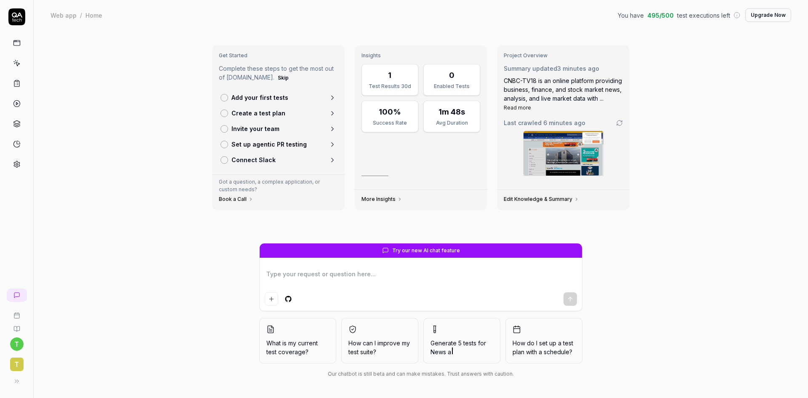
click at [19, 340] on html "t t Web app / Home You have 495 / 500 test executions left Upgrade Now Web app …" at bounding box center [404, 199] width 808 height 398
click at [10, 356] on html "t t Web app / Home You have 495 / 500 test executions left Upgrade Now Web app …" at bounding box center [404, 199] width 808 height 398
click at [15, 363] on span "t" at bounding box center [16, 363] width 13 height 13
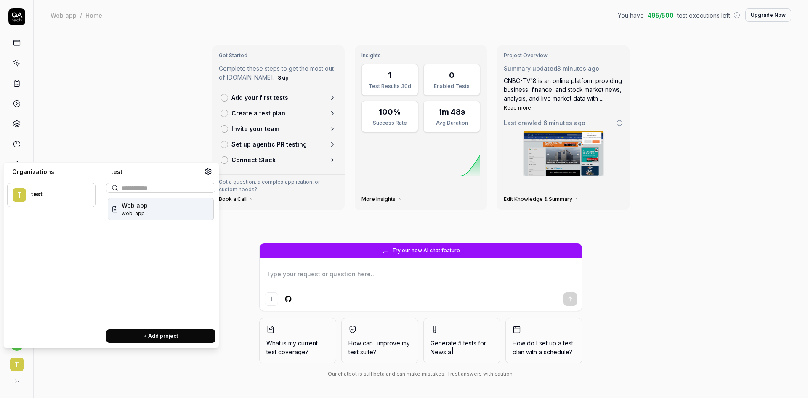
click at [134, 212] on span "web-app" at bounding box center [135, 214] width 26 height 8
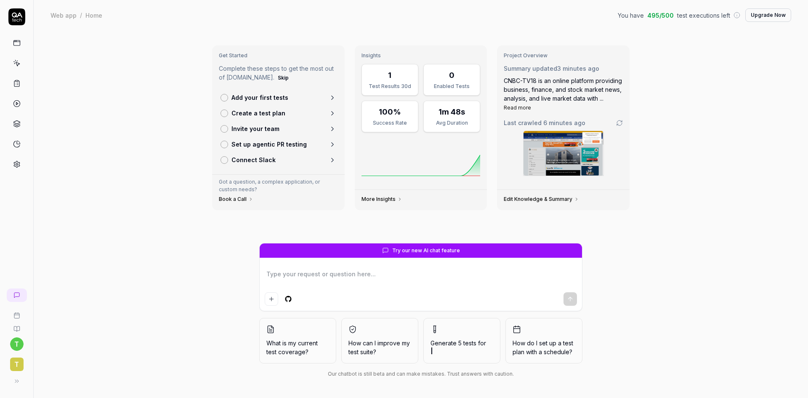
click at [543, 334] on button "How do I set up a test plan with a schedule?" at bounding box center [543, 340] width 77 height 45
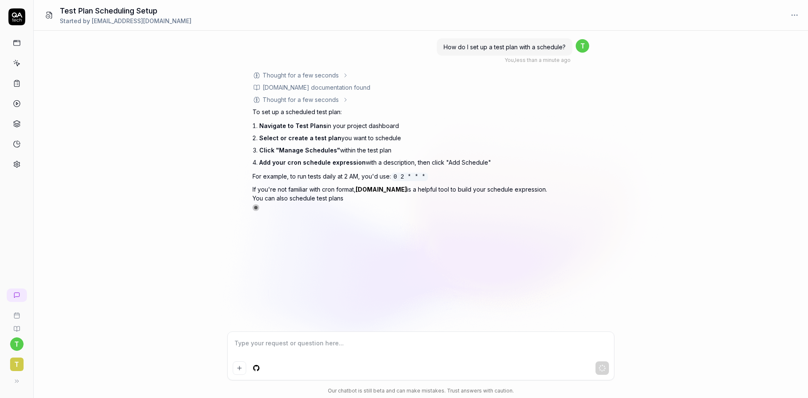
type textarea "*"
